Goal: Obtain resource: Obtain resource

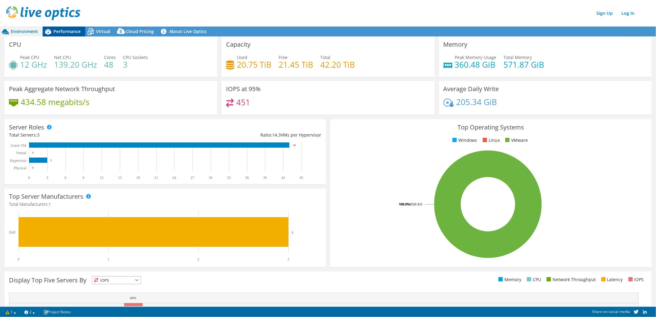
click at [60, 30] on span "Performance" at bounding box center [66, 31] width 27 height 6
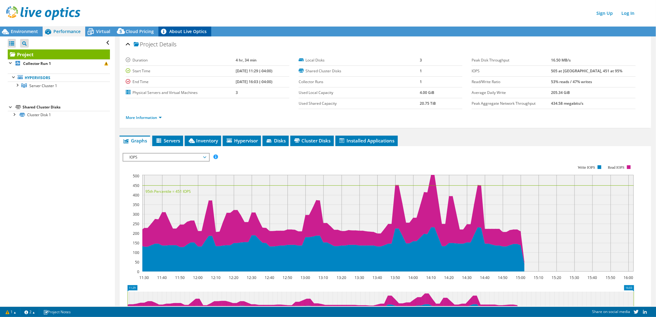
click at [181, 31] on link "About Live Optics" at bounding box center [184, 32] width 53 height 10
click at [636, 11] on link "Log In" at bounding box center [627, 13] width 19 height 9
click at [632, 13] on link "Log In" at bounding box center [627, 13] width 19 height 9
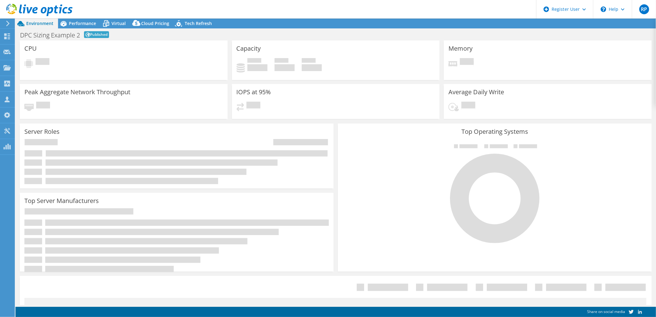
select select "EUFrankfurt"
select select "EUR"
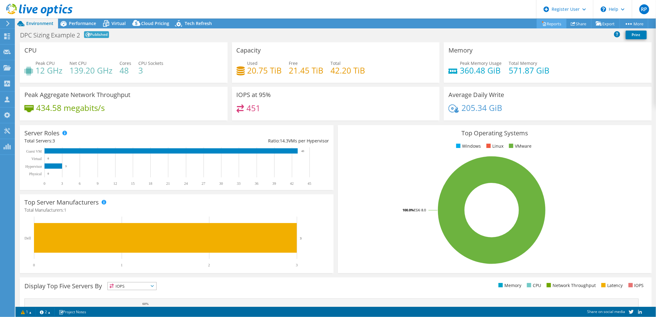
click at [554, 23] on link "Reports" at bounding box center [552, 24] width 30 height 10
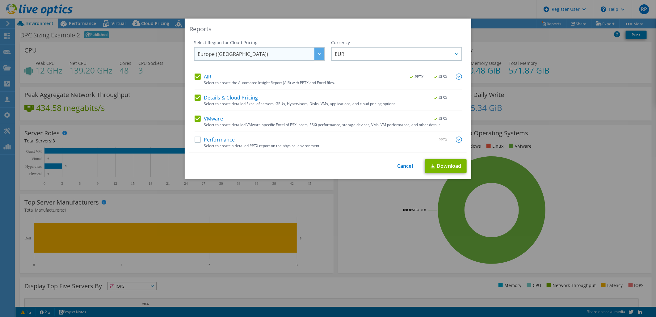
click at [252, 50] on span "Europe ([GEOGRAPHIC_DATA])" at bounding box center [261, 54] width 127 height 13
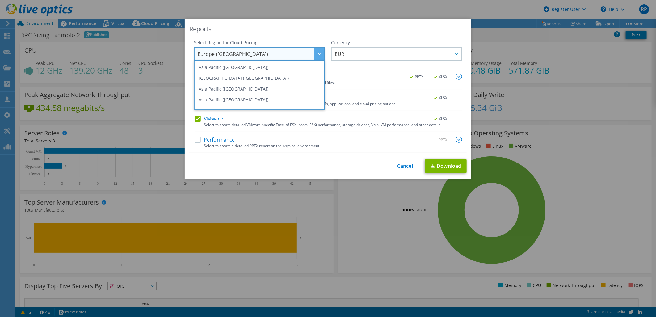
click at [252, 50] on span "Europe ([GEOGRAPHIC_DATA])" at bounding box center [261, 54] width 127 height 13
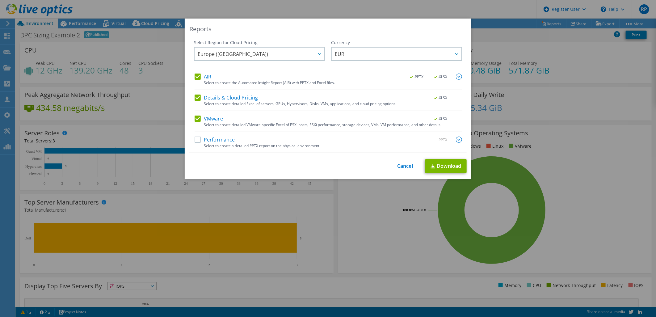
click at [198, 136] on div "AIR .PPTX .XLSX Select to create the Automated Insight Report (AIR) with PPTX a…" at bounding box center [328, 112] width 267 height 79
click at [195, 140] on label "Performance" at bounding box center [215, 139] width 40 height 6
click at [0, 0] on input "Performance" at bounding box center [0, 0] width 0 height 0
click at [431, 167] on img at bounding box center [432, 166] width 5 height 4
click at [403, 165] on link "Cancel" at bounding box center [405, 166] width 16 height 6
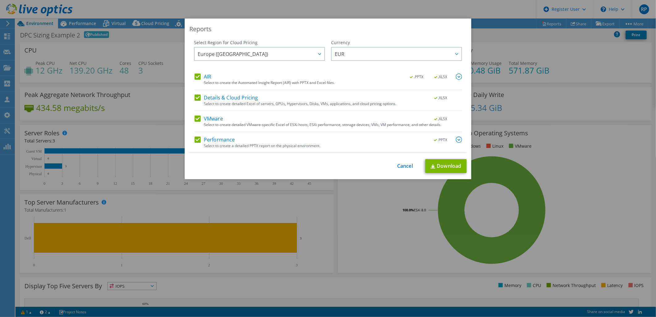
click at [403, 165] on div at bounding box center [328, 158] width 656 height 317
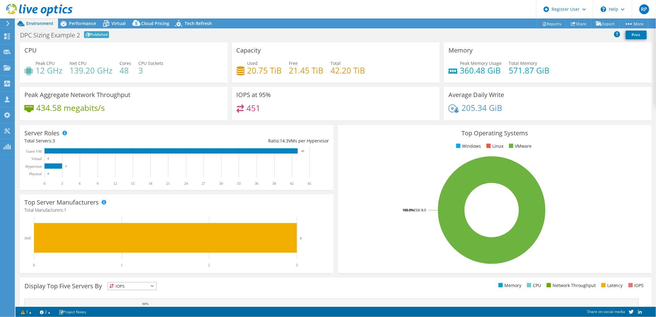
click at [359, 195] on rect at bounding box center [491, 210] width 299 height 108
click at [75, 23] on span "Performance" at bounding box center [82, 23] width 27 height 6
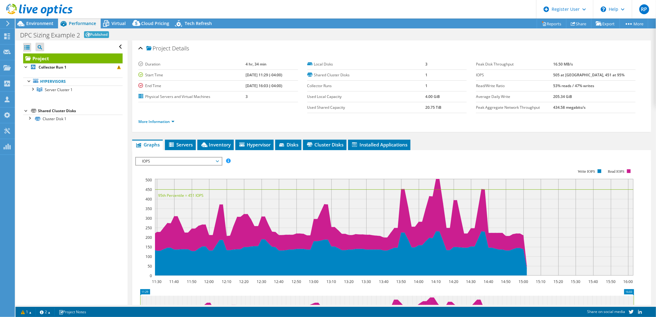
click at [167, 116] on div "More Information" at bounding box center [391, 121] width 506 height 17
click at [165, 120] on link "More Information" at bounding box center [156, 121] width 36 height 5
click at [165, 119] on link "More Information" at bounding box center [156, 121] width 36 height 5
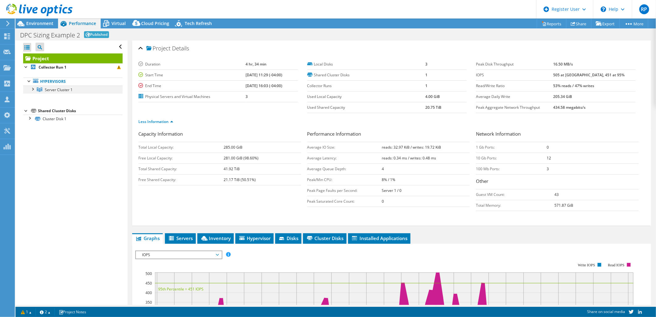
click at [32, 89] on div at bounding box center [32, 89] width 6 height 6
click at [56, 98] on link "Server 1" at bounding box center [72, 98] width 99 height 8
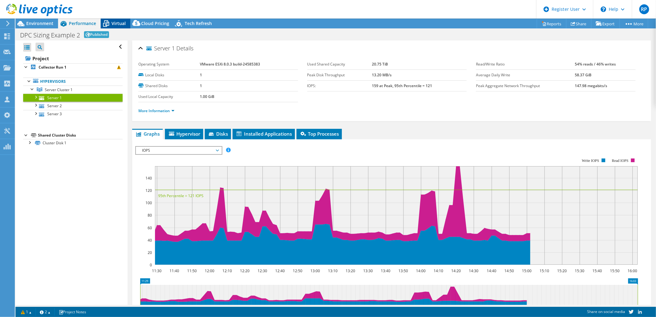
click at [122, 25] on span "Virtual" at bounding box center [118, 23] width 14 height 6
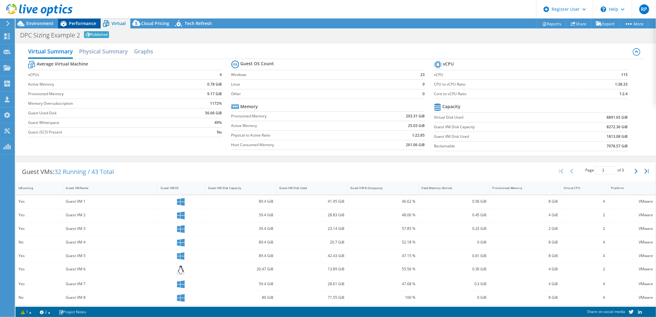
click at [81, 23] on span "Performance" at bounding box center [82, 23] width 27 height 6
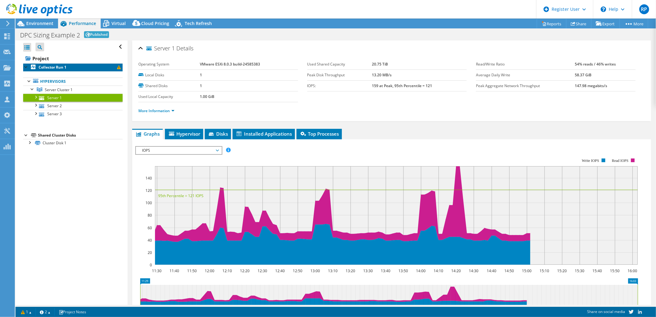
click at [49, 67] on b "Collector Run 1" at bounding box center [53, 67] width 28 height 5
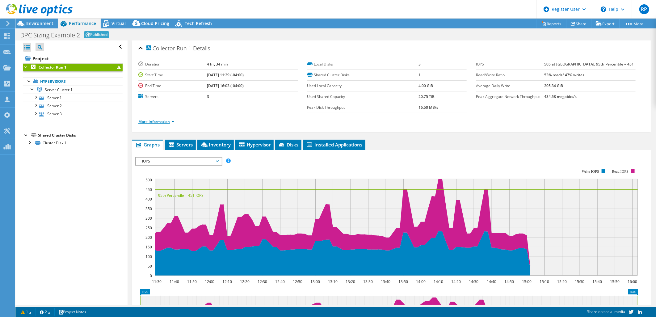
click at [161, 121] on link "More Information" at bounding box center [156, 121] width 36 height 5
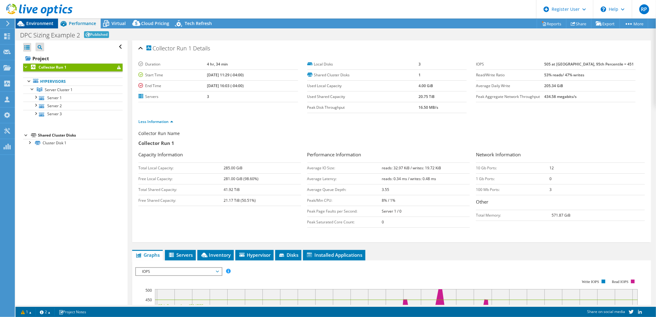
click at [35, 22] on span "Environment" at bounding box center [39, 23] width 27 height 6
